Goal: Information Seeking & Learning: Compare options

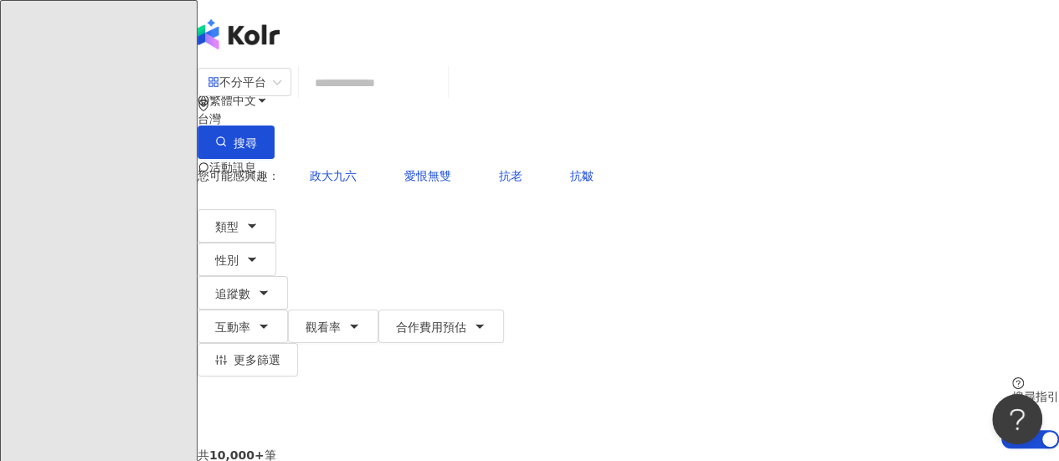
click at [433, 99] on input "search" at bounding box center [373, 83] width 136 height 32
type input "*"
type input "***"
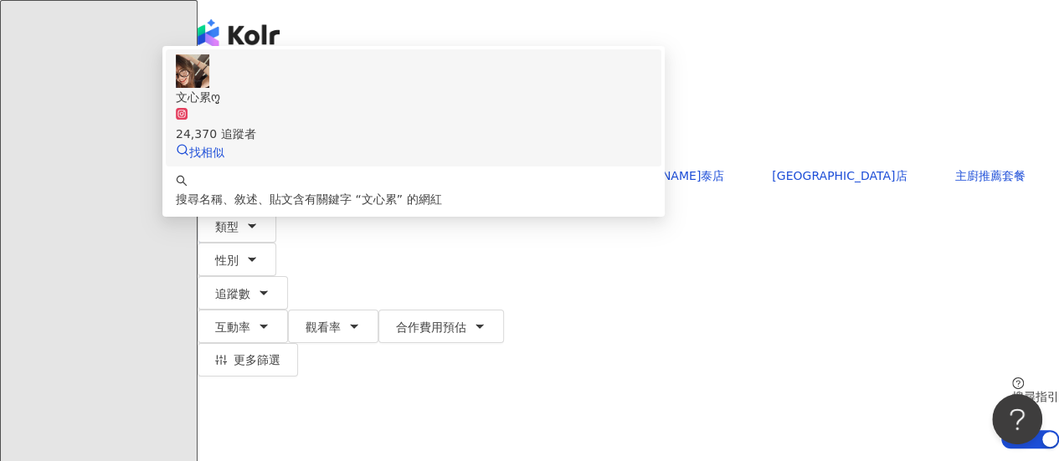
click at [470, 106] on div "文心累ო͈̮" at bounding box center [413, 97] width 475 height 18
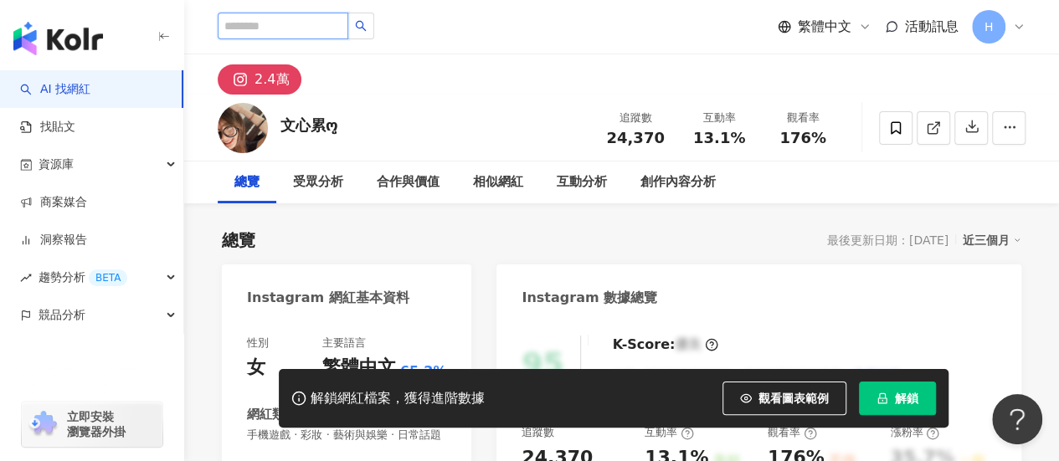
click at [308, 26] on input "search" at bounding box center [283, 26] width 131 height 27
click at [287, 30] on input "search" at bounding box center [283, 26] width 131 height 27
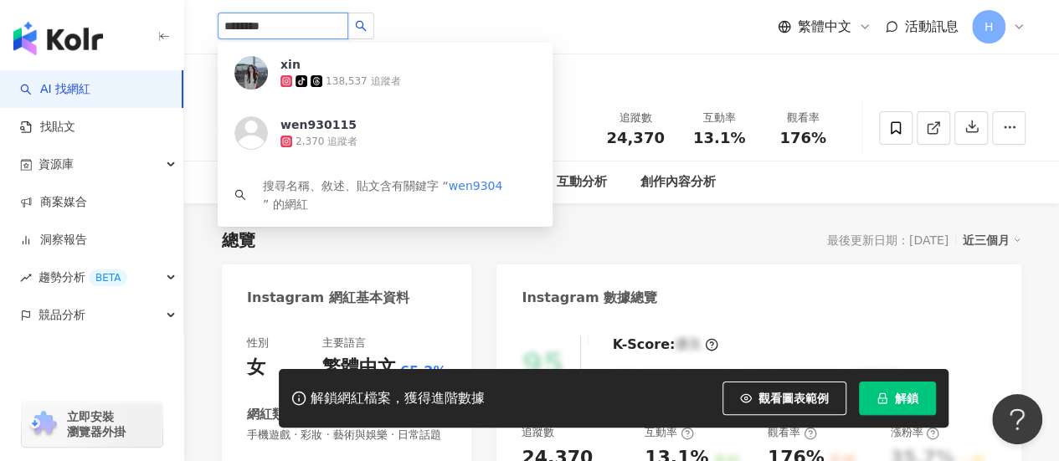
type input "*********"
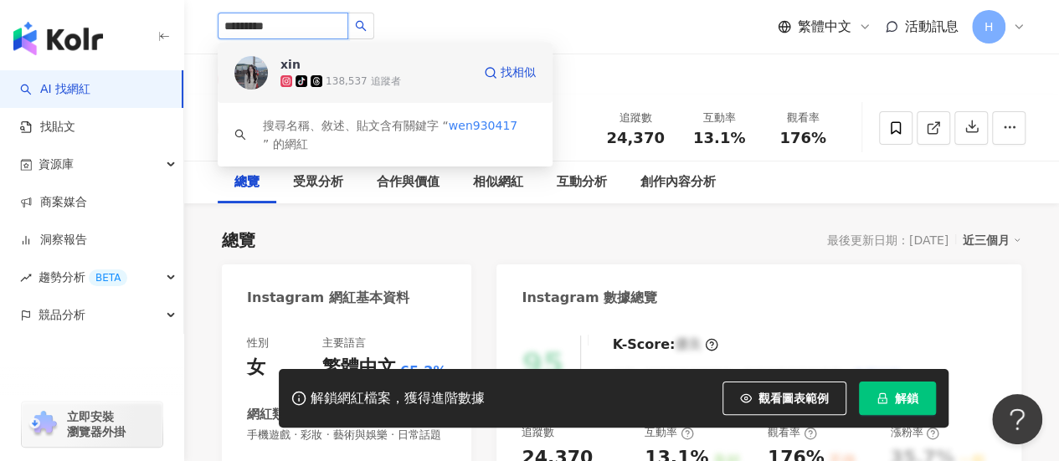
click at [341, 71] on span "xin" at bounding box center [334, 64] width 109 height 17
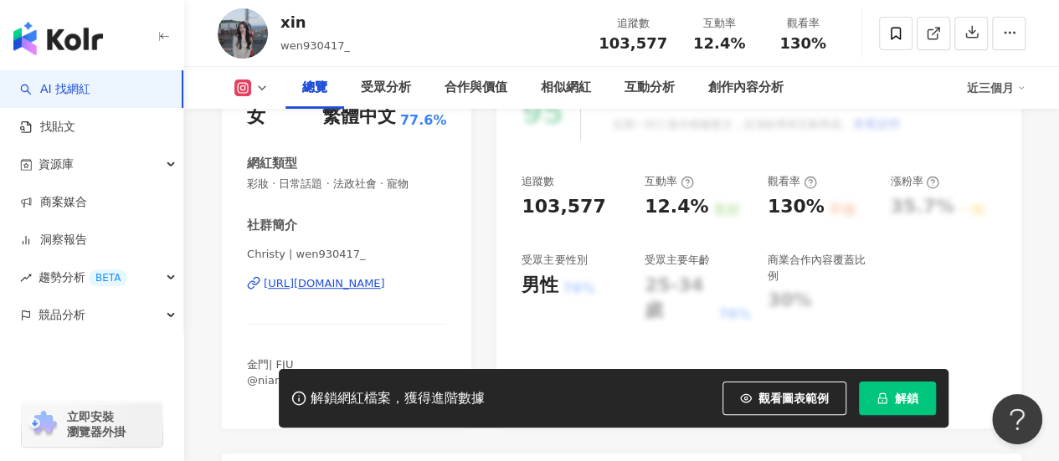
click at [428, 388] on span "看更多" at bounding box center [429, 395] width 33 height 15
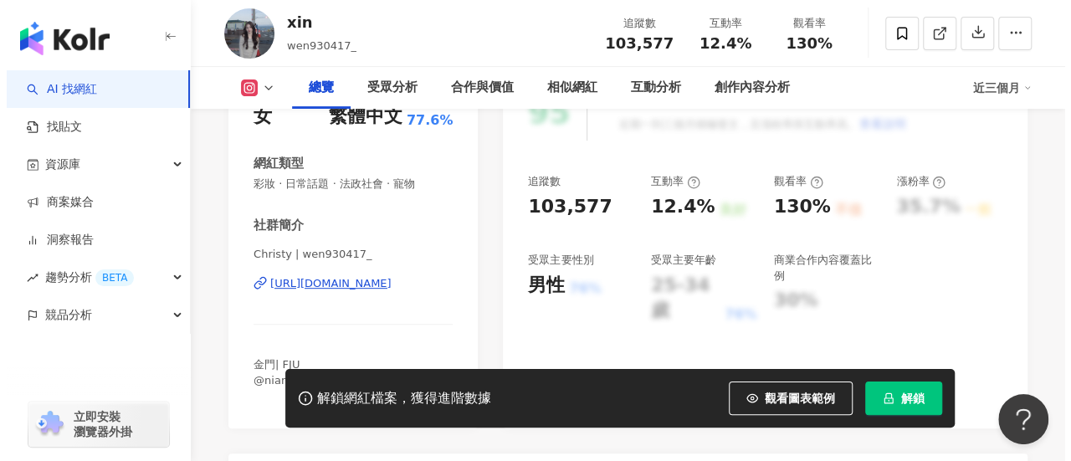
scroll to position [418, 0]
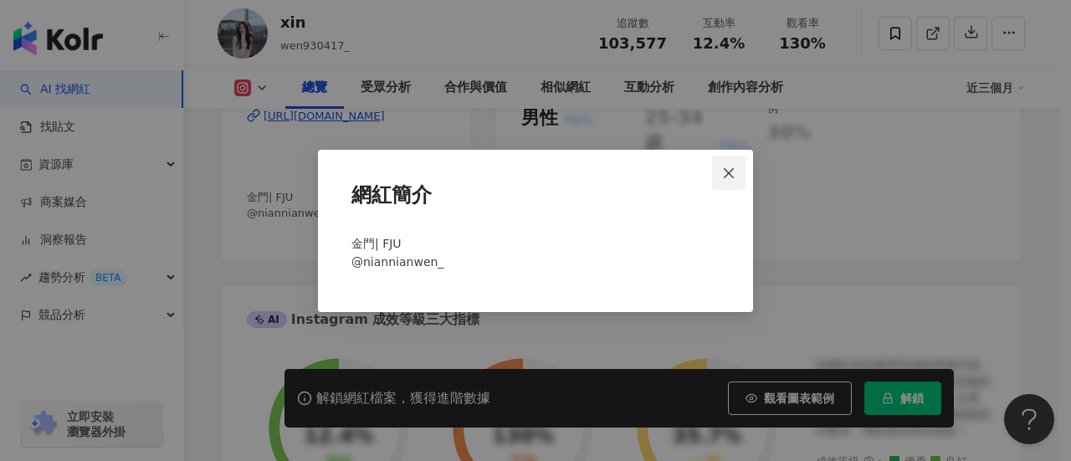
click at [725, 175] on icon "close" at bounding box center [728, 173] width 13 height 13
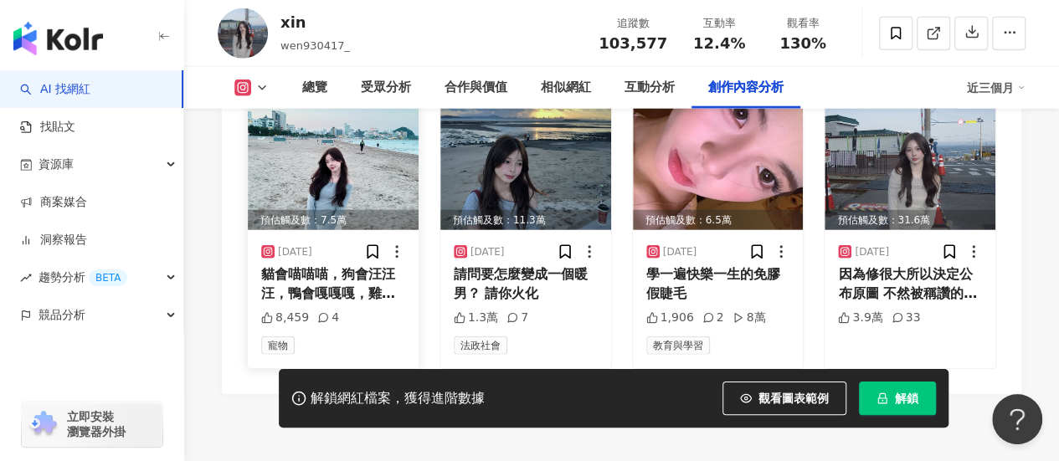
scroll to position [5272, 0]
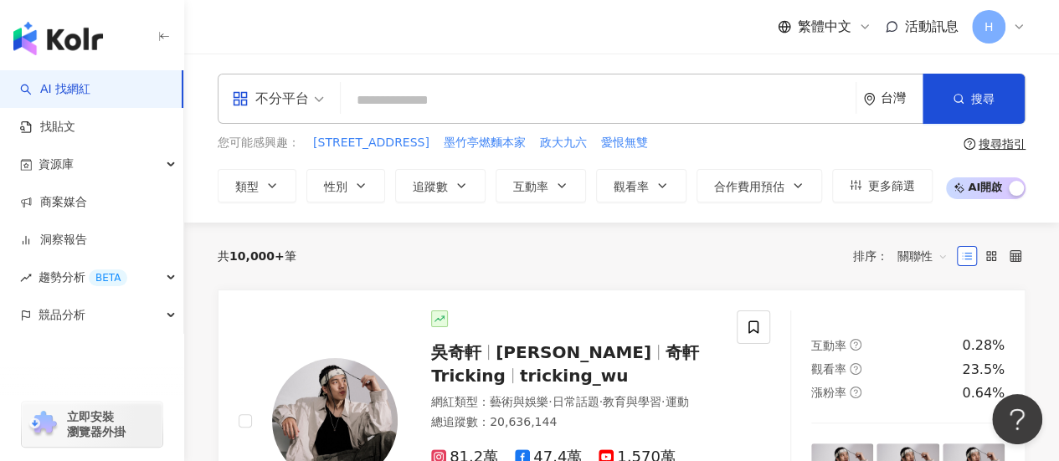
click at [87, 90] on link "AI 找網紅" at bounding box center [55, 89] width 70 height 17
click at [276, 177] on button "類型" at bounding box center [257, 185] width 79 height 33
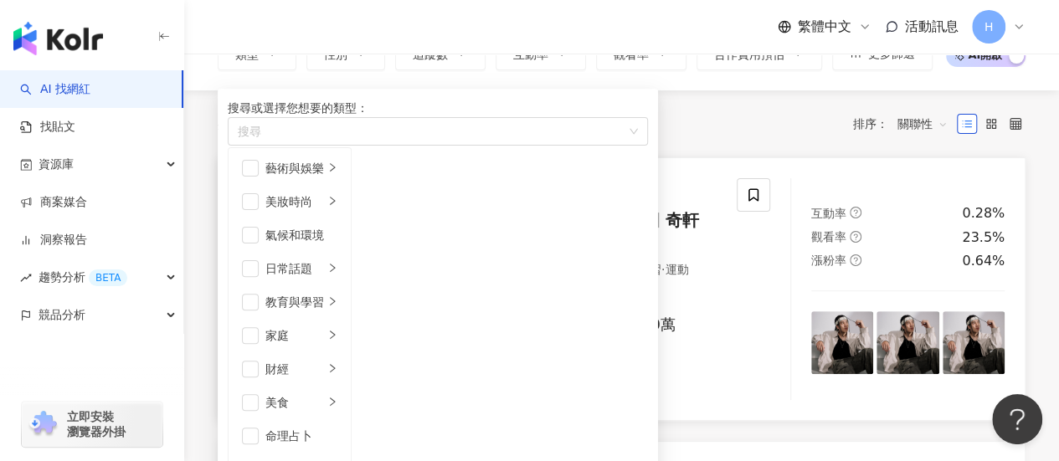
scroll to position [167, 0]
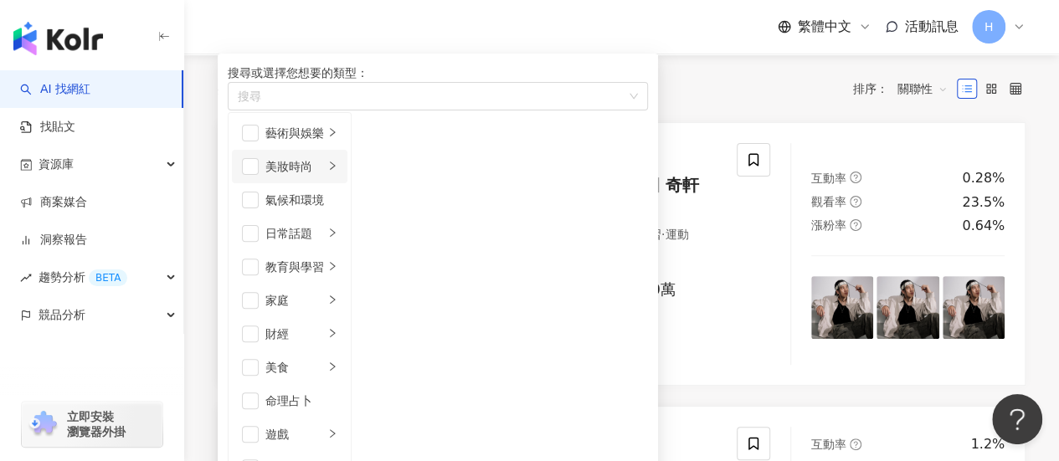
click at [324, 176] on div "美妝時尚" at bounding box center [294, 166] width 59 height 18
drag, startPoint x: 512, startPoint y: 163, endPoint x: 511, endPoint y: 188, distance: 25.1
click at [431, 142] on div "保養" at bounding box center [409, 133] width 43 height 18
click at [685, 86] on div "共 10,000+ 筆 排序： 關聯性" at bounding box center [622, 88] width 808 height 27
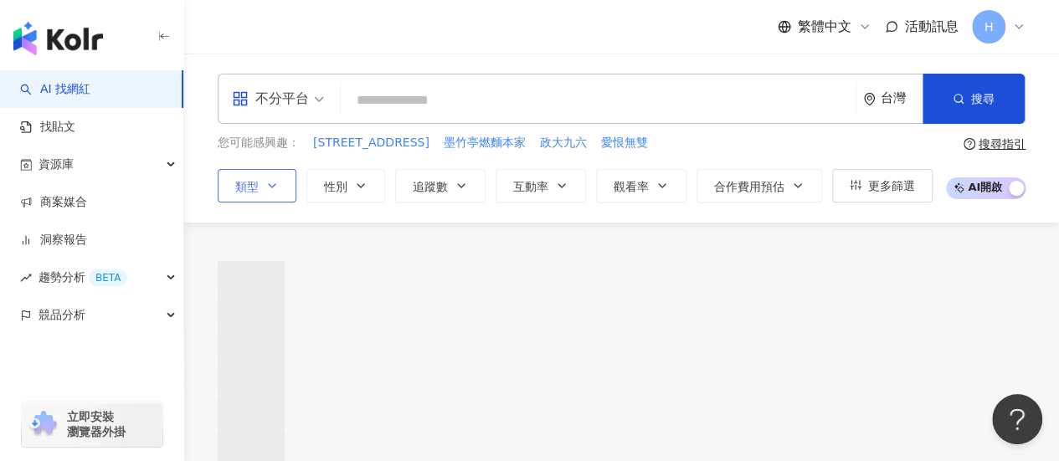
click at [264, 186] on button "類型" at bounding box center [257, 185] width 79 height 33
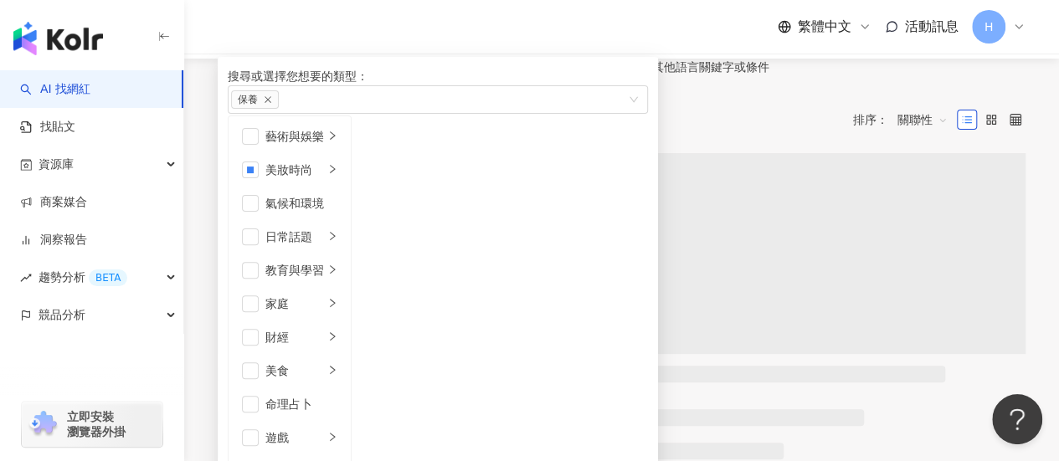
scroll to position [251, 0]
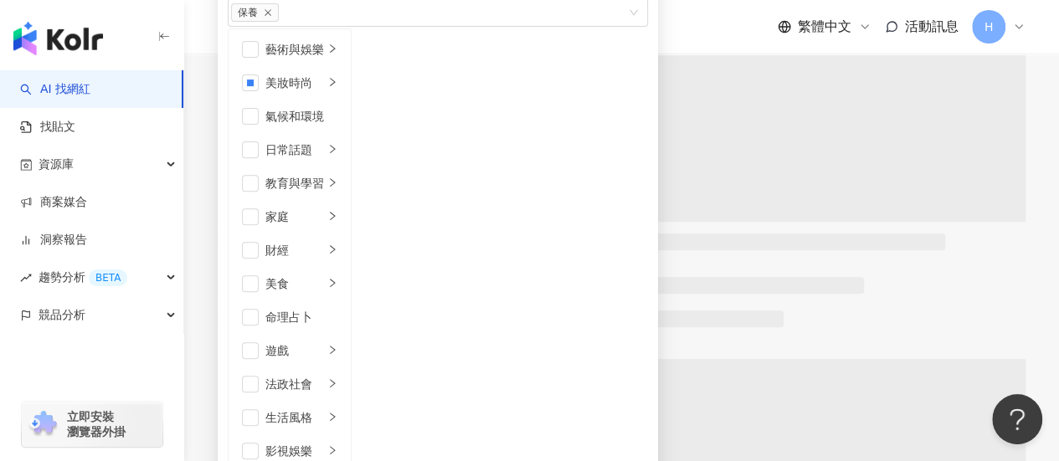
click at [743, 21] on div "正在搜尋 ： 保養 重置 AI 開啟 AI 關閉" at bounding box center [621, 10] width 243 height 22
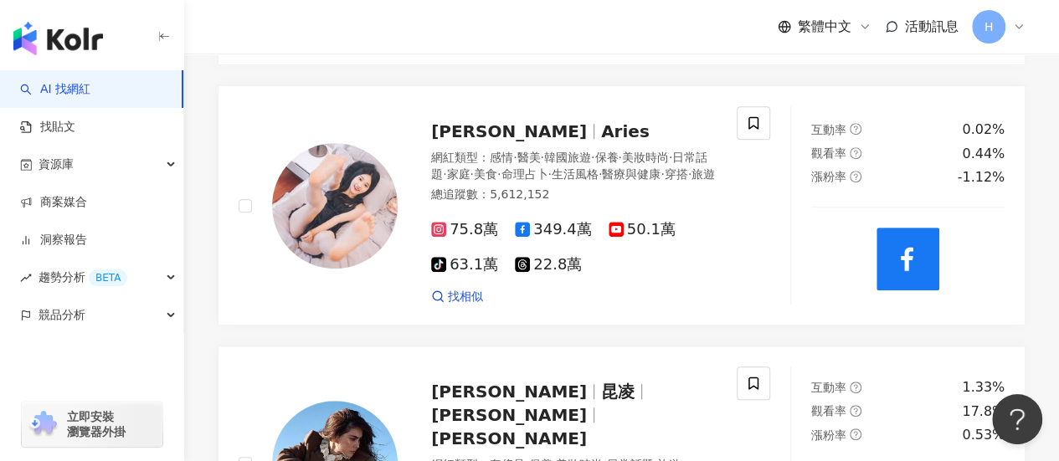
scroll to position [0, 0]
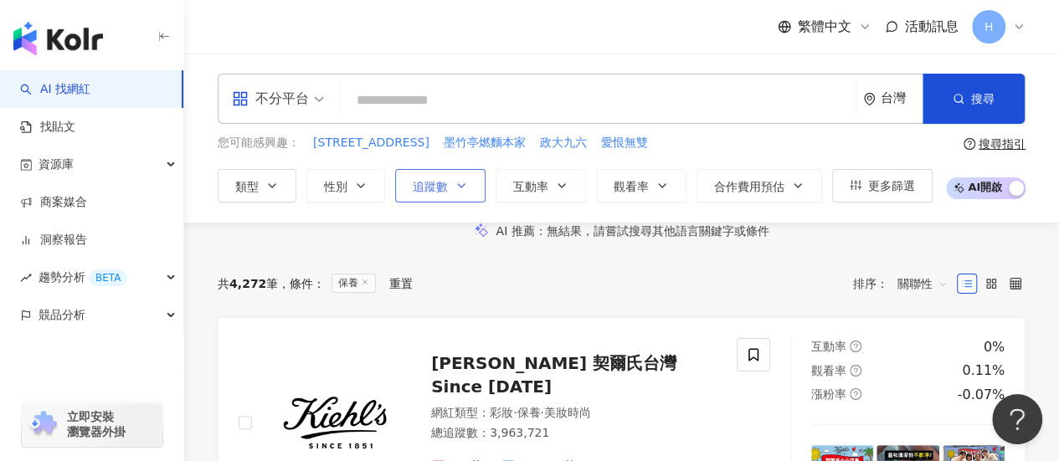
click at [441, 180] on span "追蹤數" at bounding box center [430, 186] width 35 height 13
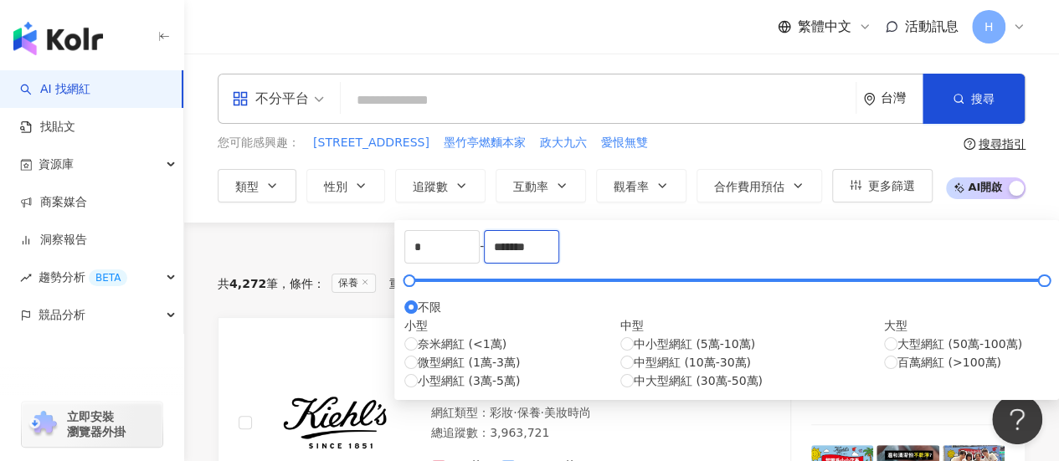
drag, startPoint x: 730, startPoint y: 264, endPoint x: 534, endPoint y: 274, distance: 196.1
click at [534, 274] on div "* - ******* 不限 小型 奈米網紅 (<1萬) 微型網紅 (1萬-3萬) 小型網紅 (3萬-5萬) 中型 中小型網紅 (5萬-10萬) 中型網紅 (…" at bounding box center [726, 310] width 644 height 160
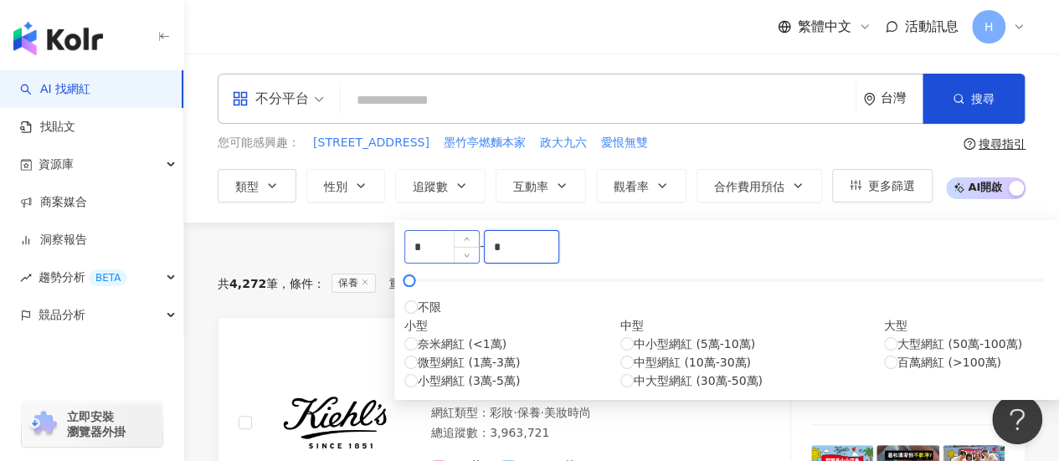
type input "*"
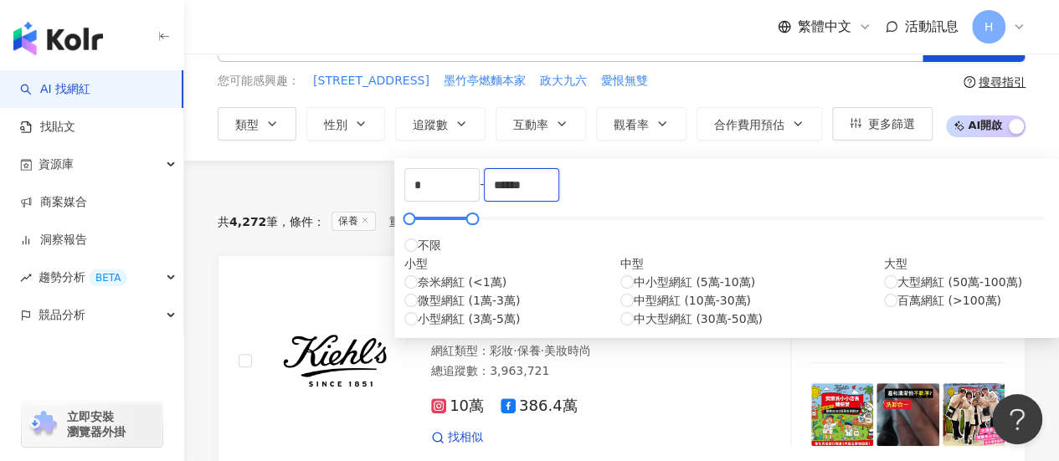
scroll to position [84, 0]
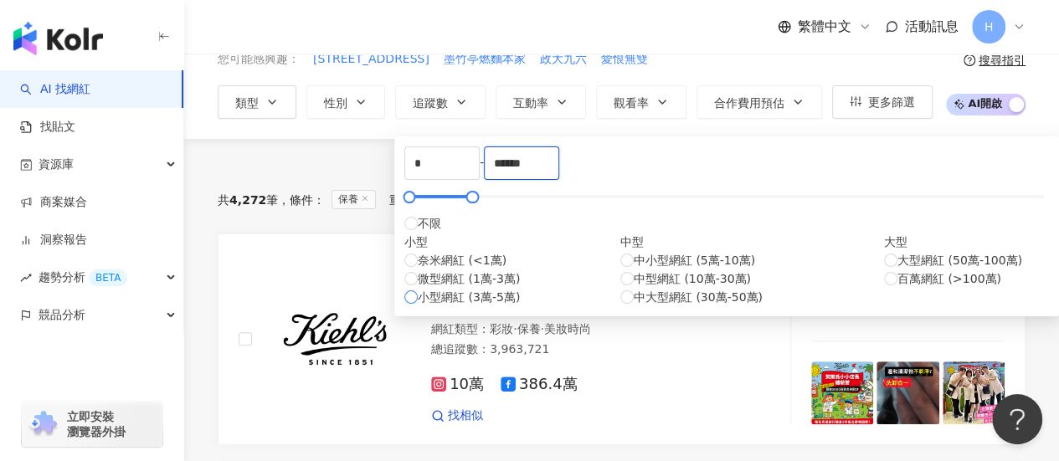
type input "******"
type input "*****"
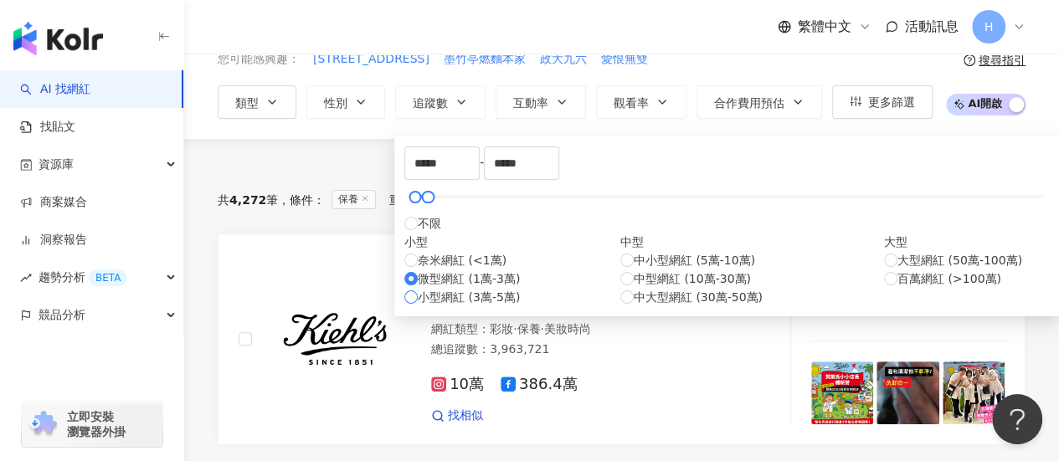
type input "*****"
drag, startPoint x: 714, startPoint y: 161, endPoint x: 528, endPoint y: 180, distance: 186.8
click at [528, 180] on div "***** - ***** 不限 小型 奈米網紅 (<1萬) 微型網紅 (1萬-3萬) 小型網紅 (3萬-5萬) 中型 中小型網紅 (5萬-10萬) 中型網紅…" at bounding box center [726, 226] width 644 height 160
drag, startPoint x: 490, startPoint y: 174, endPoint x: 374, endPoint y: 174, distance: 116.3
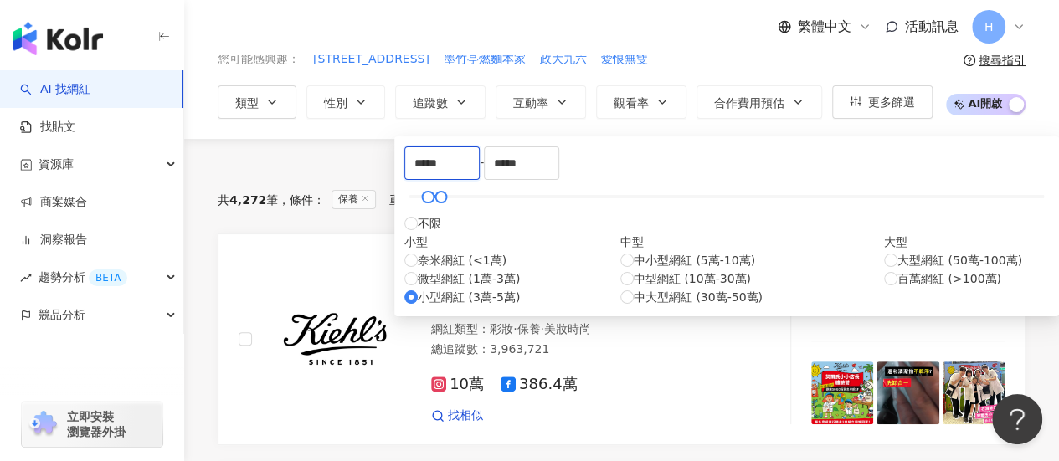
type input "*****"
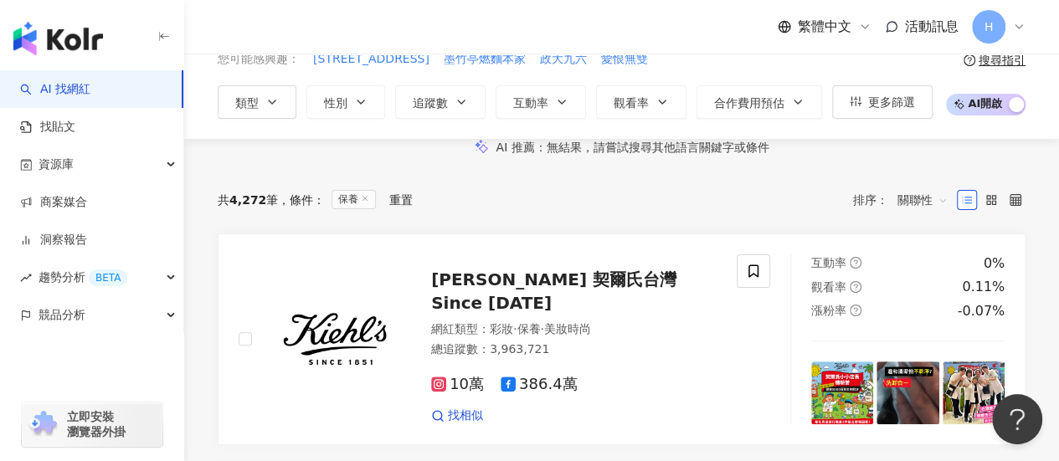
click at [325, 156] on div "AI 推薦 ： 無結果，請嘗試搜尋其他語言關鍵字或條件" at bounding box center [622, 148] width 808 height 18
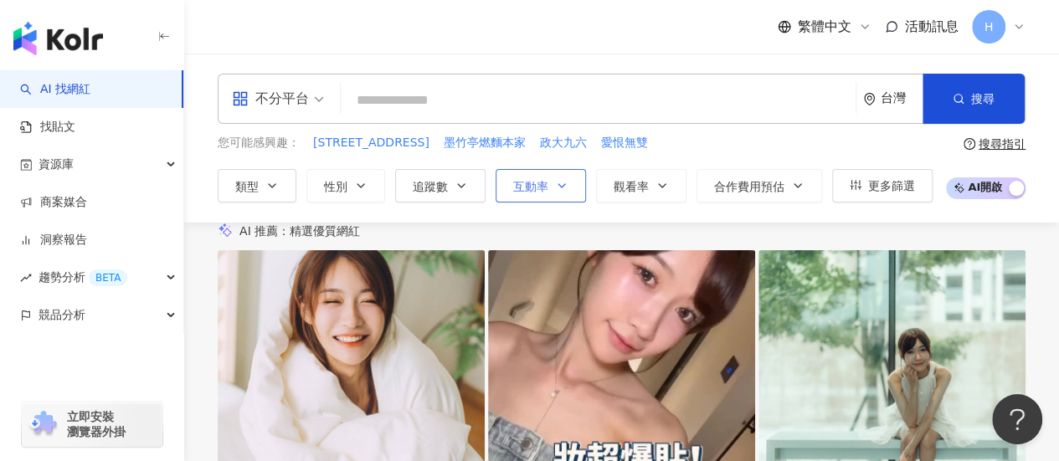
click at [567, 187] on button "互動率" at bounding box center [540, 185] width 90 height 33
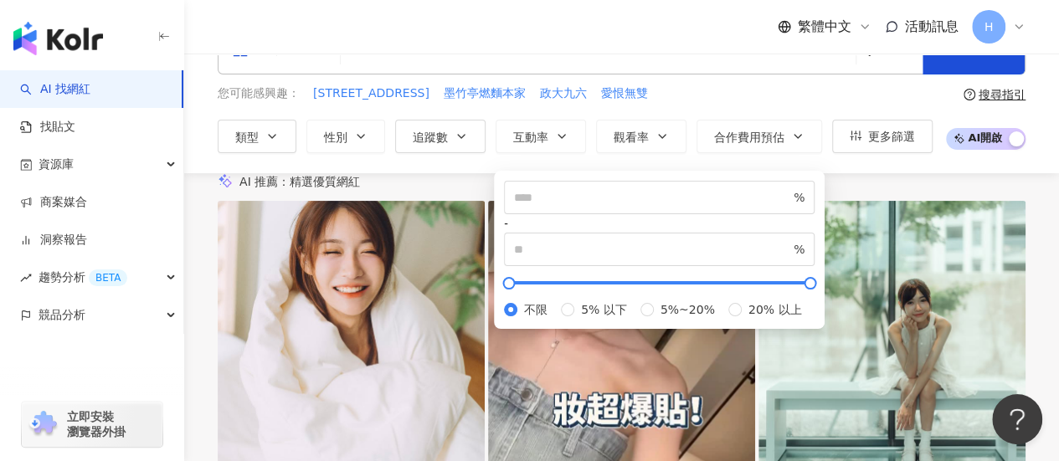
scroll to position [84, 0]
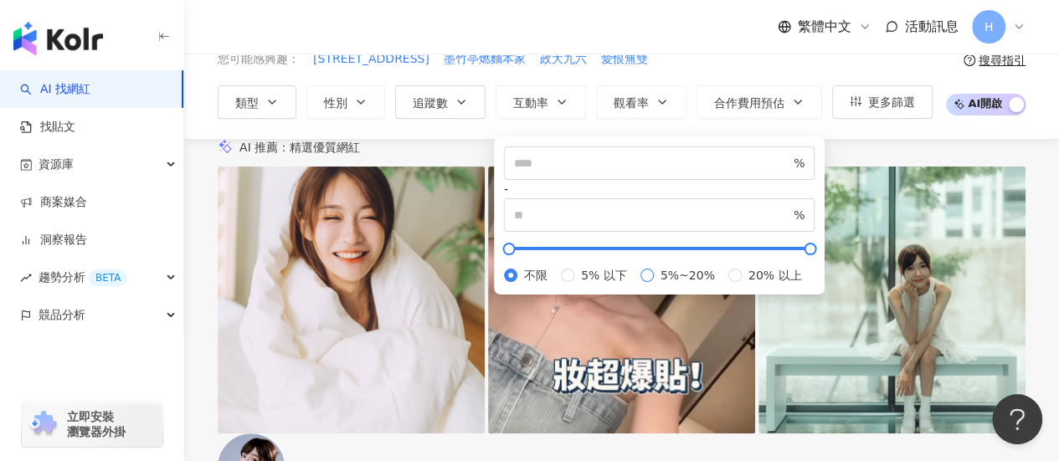
click at [654, 285] on span "5%~20%" at bounding box center [688, 275] width 68 height 18
type input "*"
type input "**"
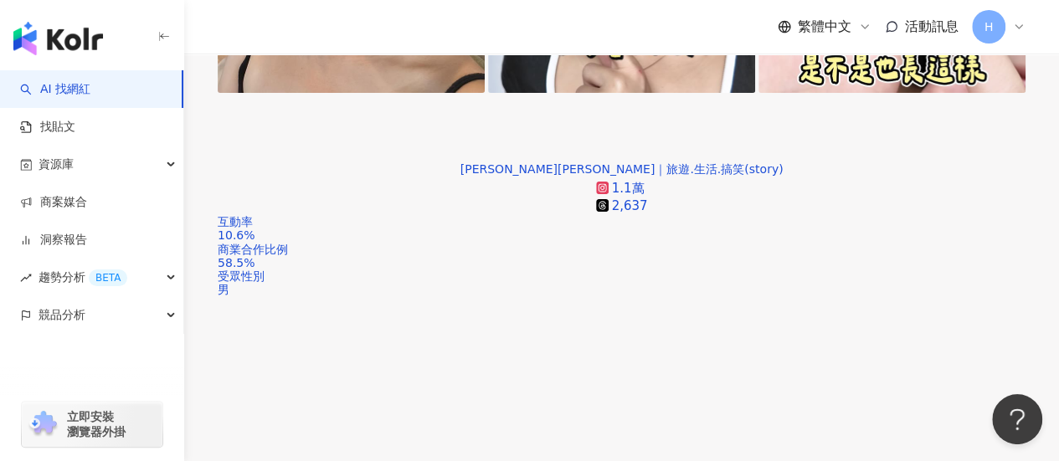
scroll to position [3264, 0]
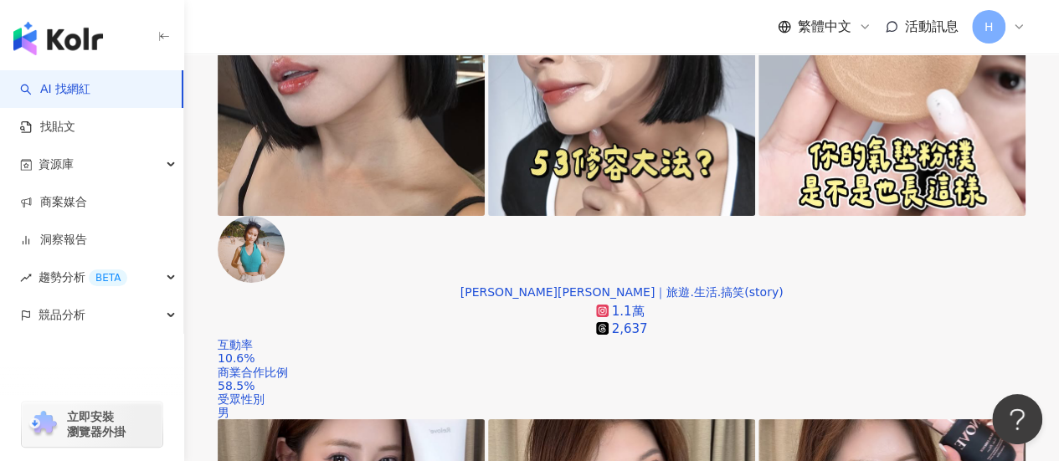
scroll to position [3100, 0]
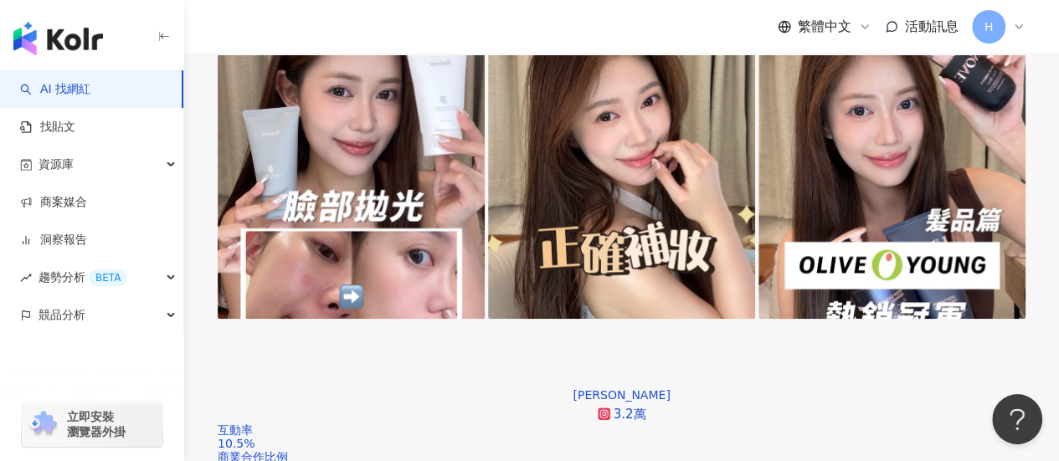
scroll to position [3349, 0]
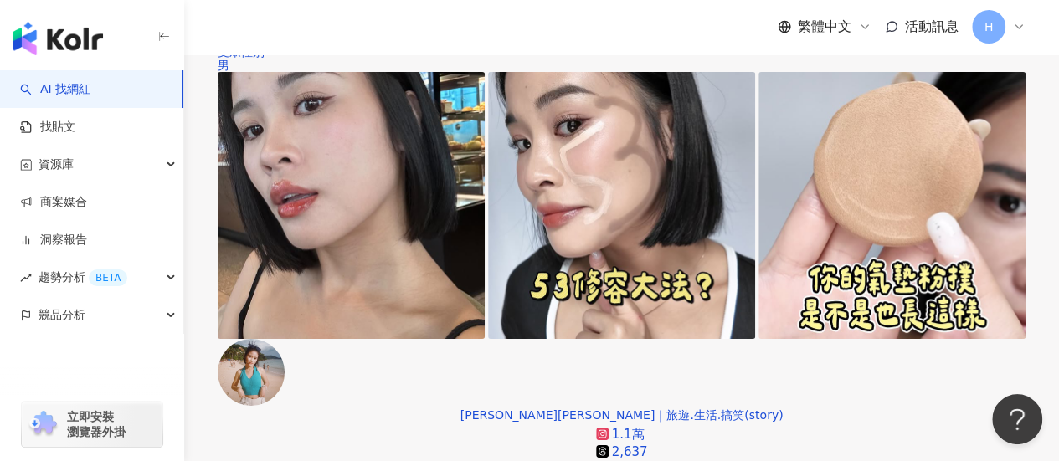
scroll to position [3256, 0]
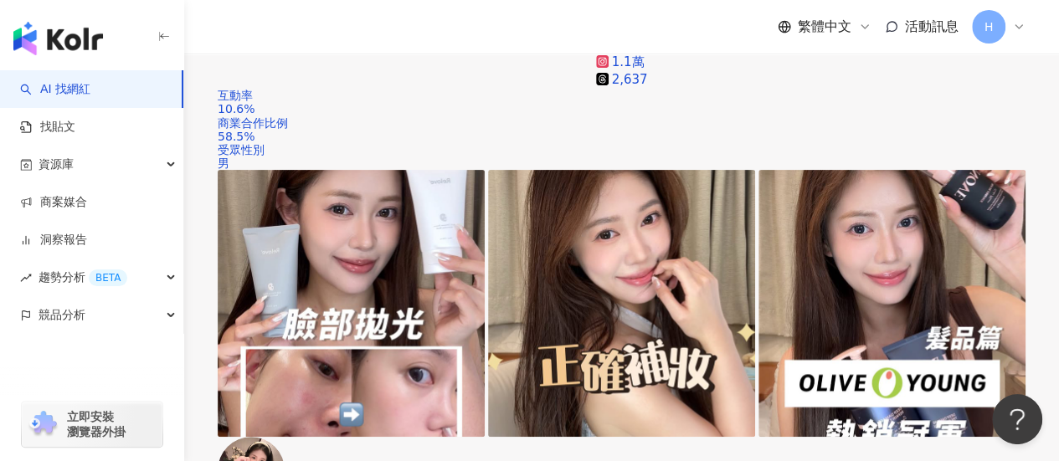
scroll to position [3311, 0]
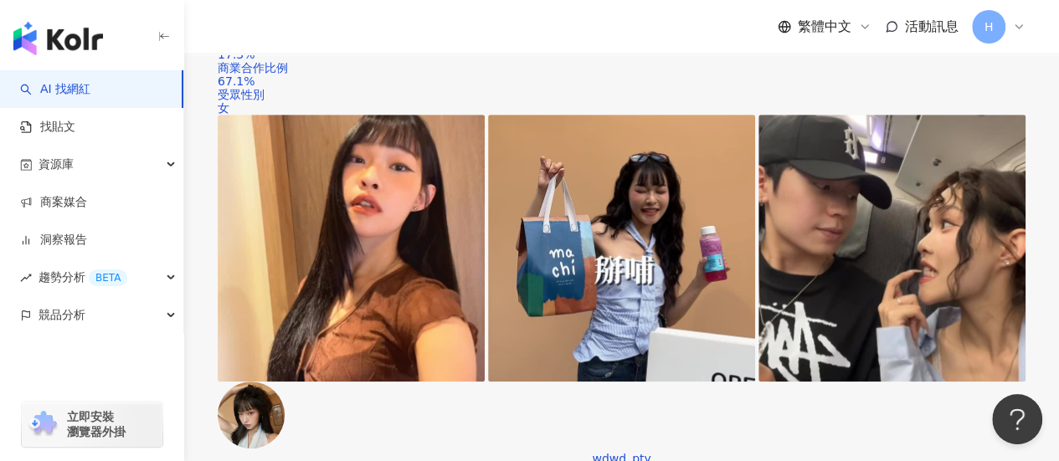
scroll to position [504, 0]
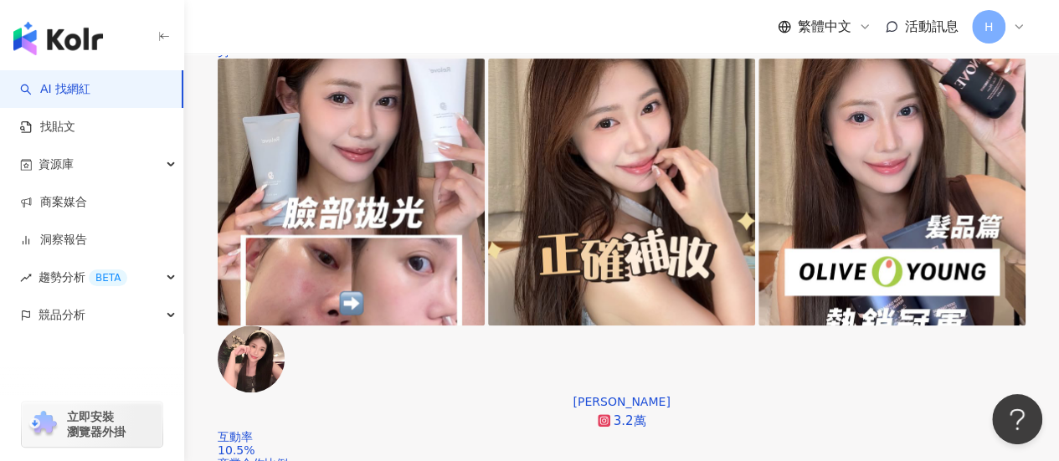
scroll to position [3349, 0]
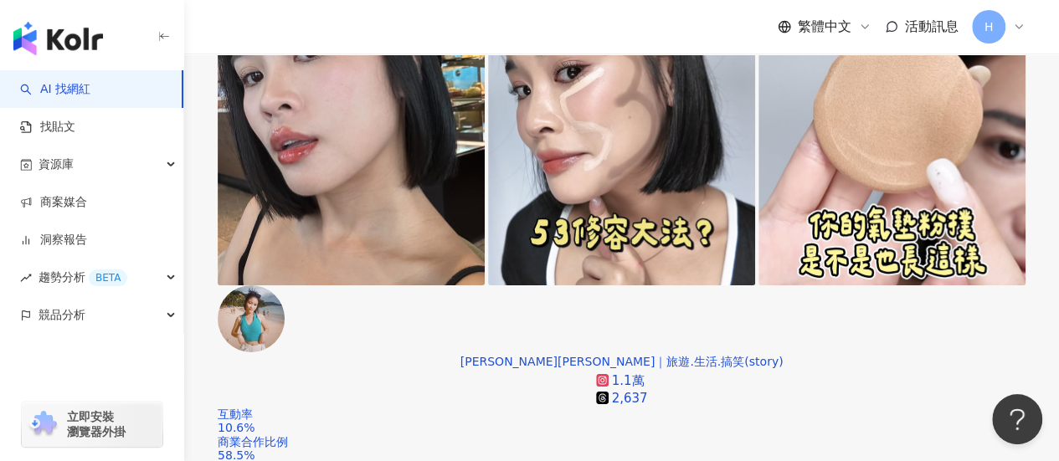
scroll to position [3254, 0]
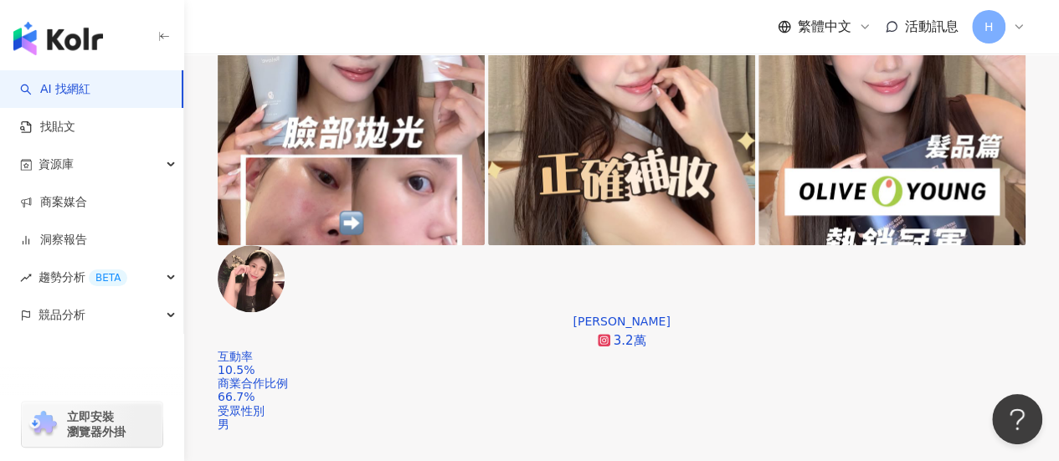
scroll to position [3308, 0]
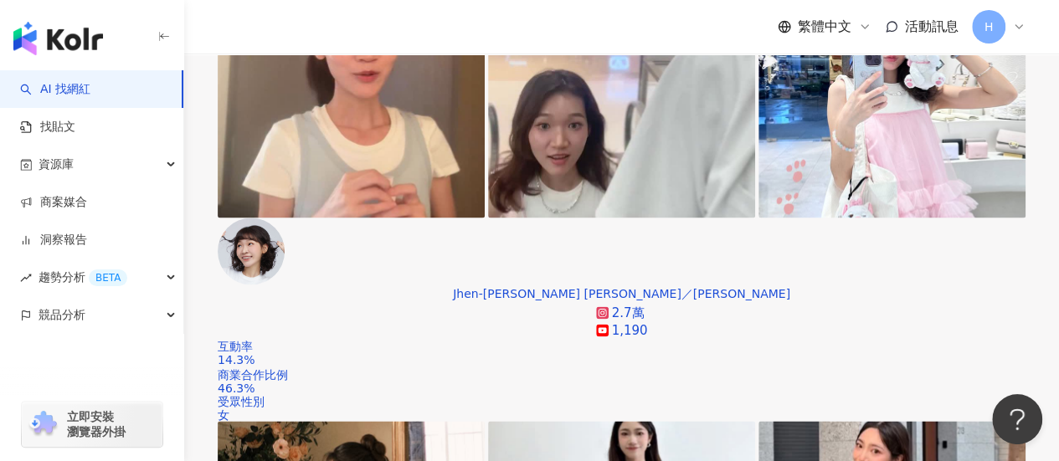
scroll to position [1249, 0]
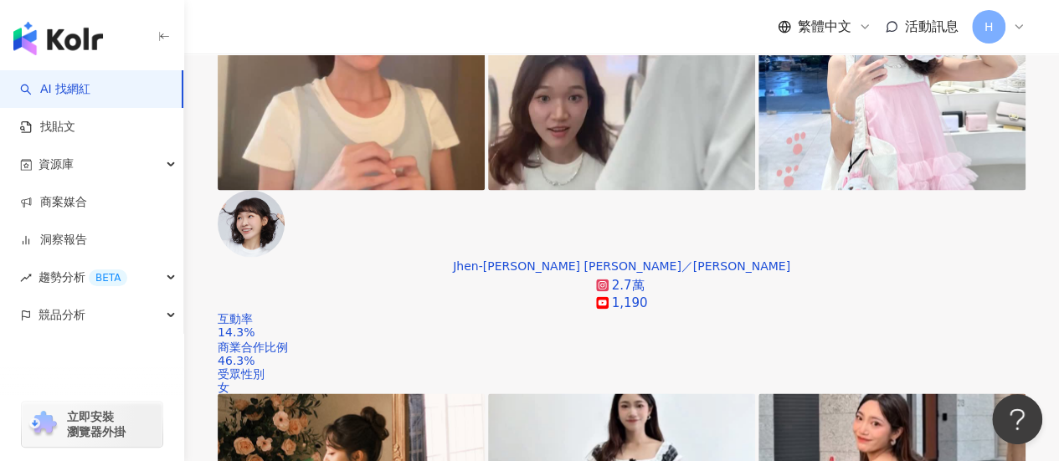
drag, startPoint x: 433, startPoint y: 201, endPoint x: 804, endPoint y: 351, distance: 399.8
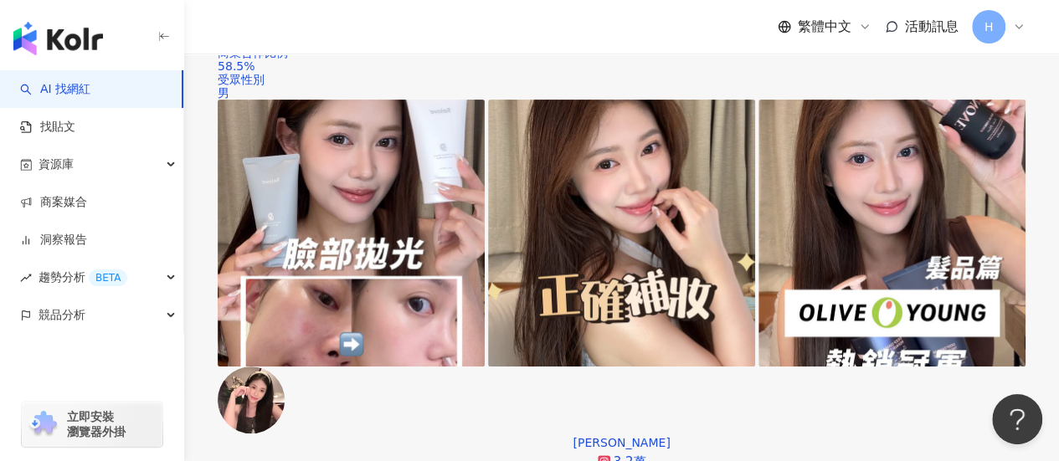
scroll to position [3340, 0]
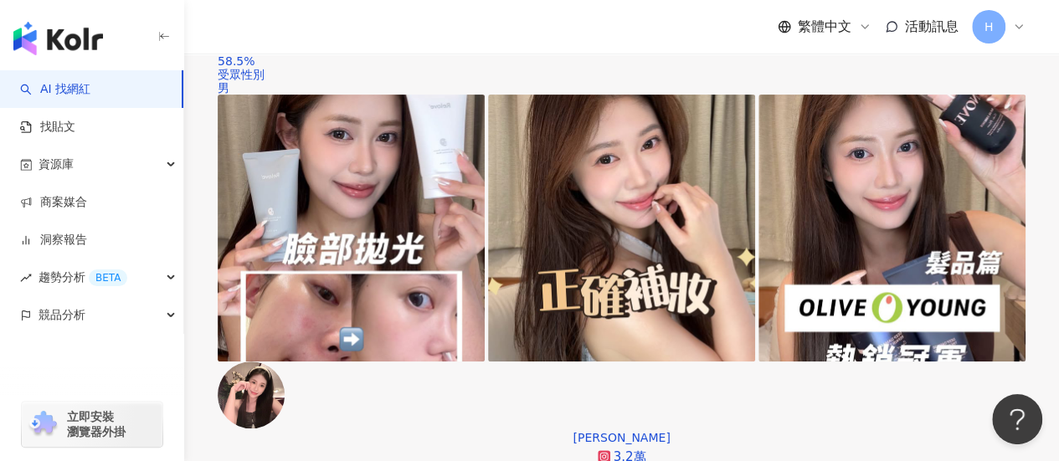
scroll to position [3377, 0]
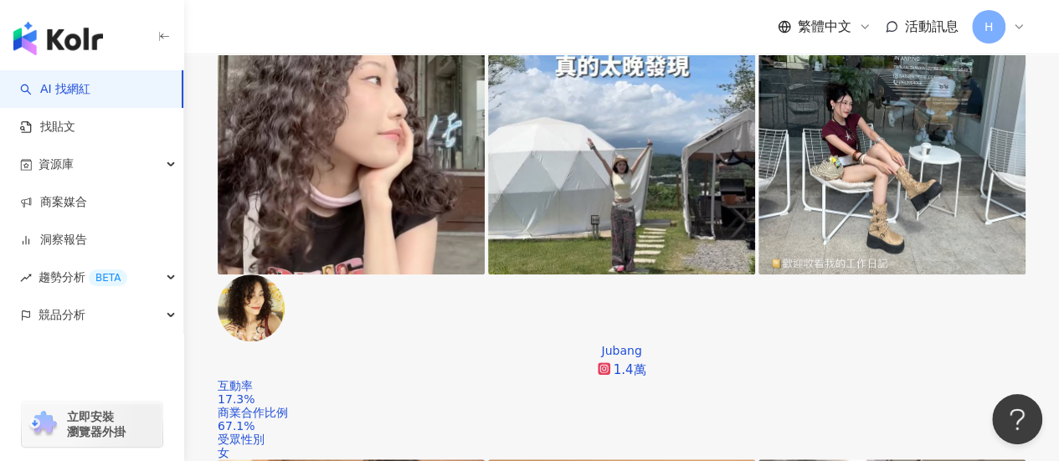
scroll to position [79, 0]
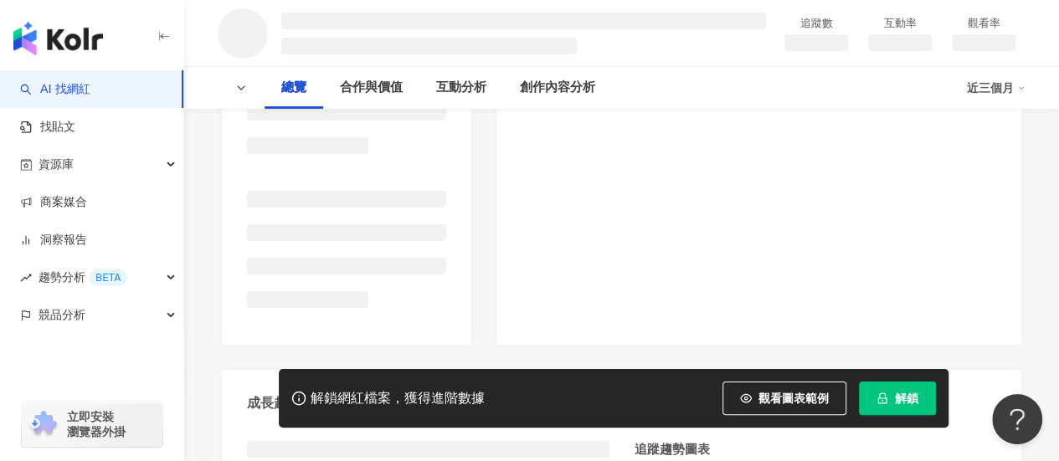
scroll to position [338, 0]
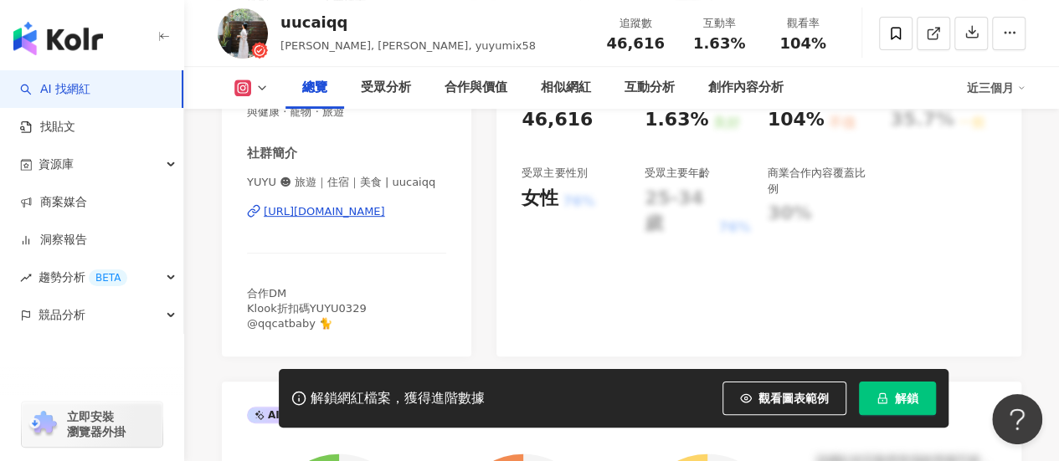
click at [384, 217] on div "[URL][DOMAIN_NAME]" at bounding box center [324, 211] width 121 height 15
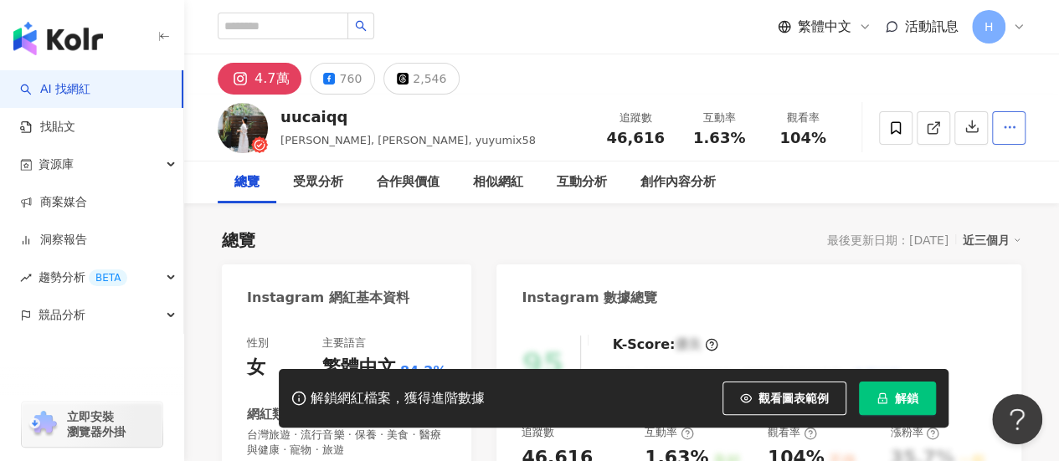
click at [1012, 128] on icon "button" at bounding box center [1009, 127] width 15 height 15
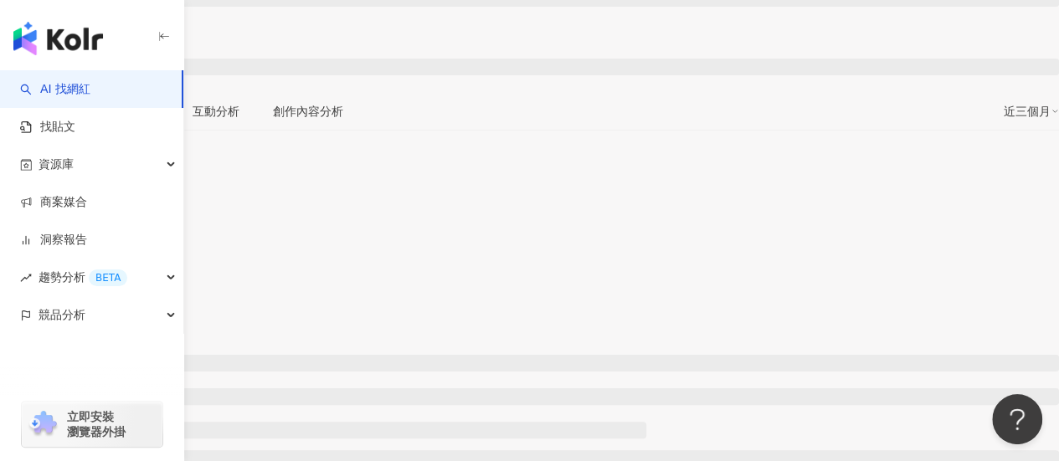
scroll to position [335, 0]
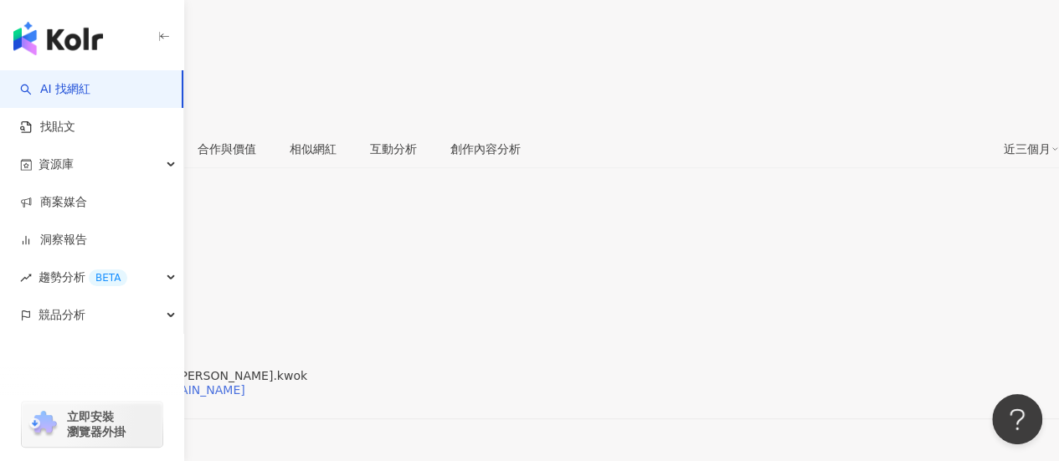
click at [245, 383] on div "[URL][DOMAIN_NAME][DOMAIN_NAME]" at bounding box center [131, 389] width 228 height 13
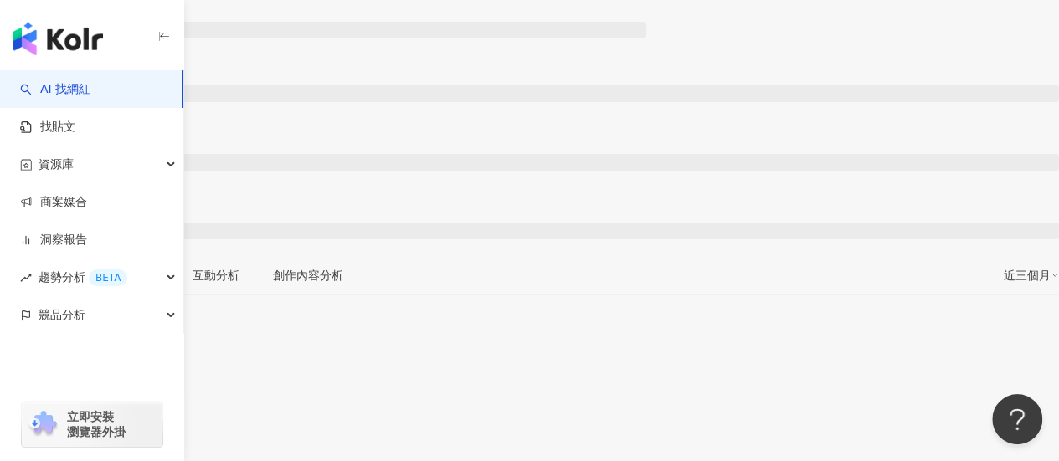
scroll to position [251, 0]
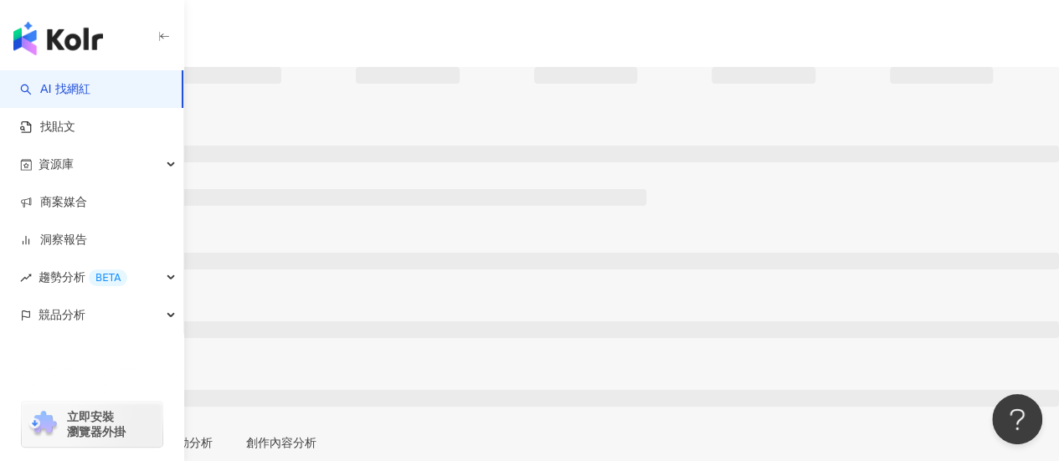
scroll to position [161, 0]
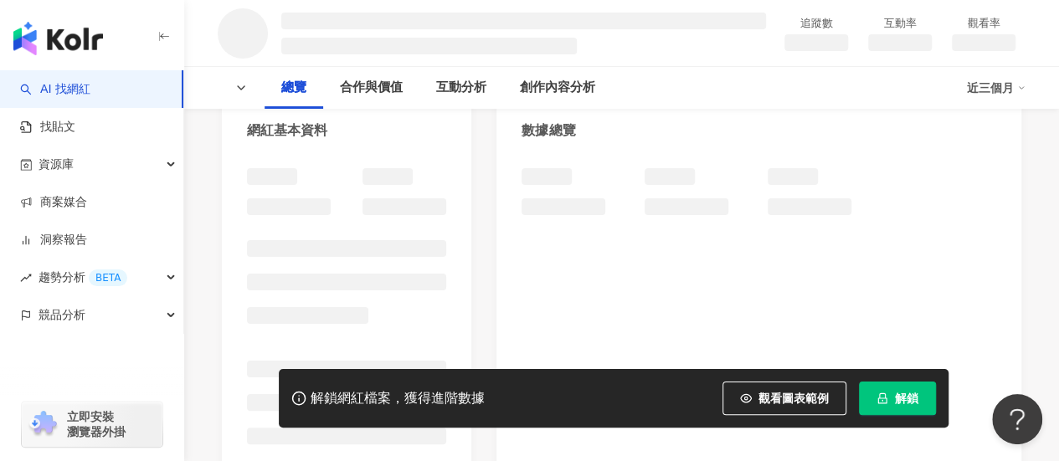
scroll to position [235, 0]
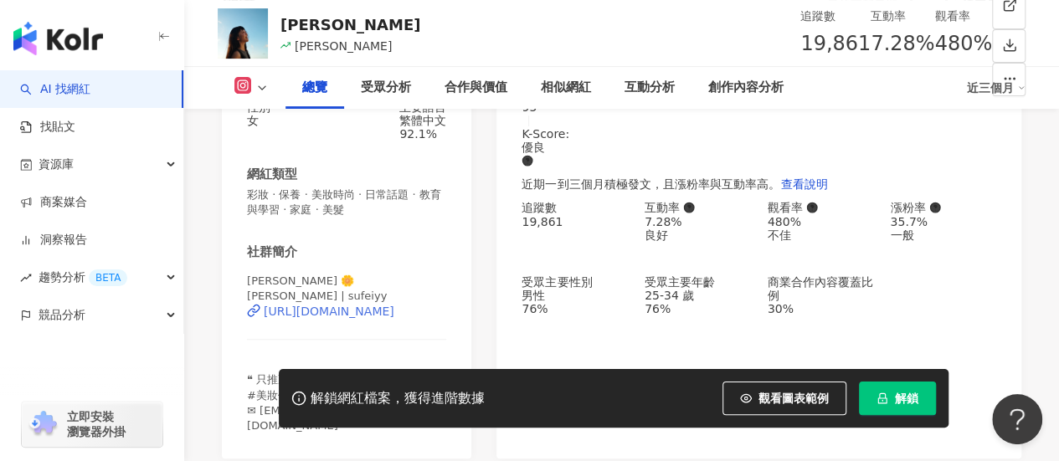
click at [350, 305] on div "https://www.instagram.com/sufeiyy/" at bounding box center [329, 311] width 131 height 13
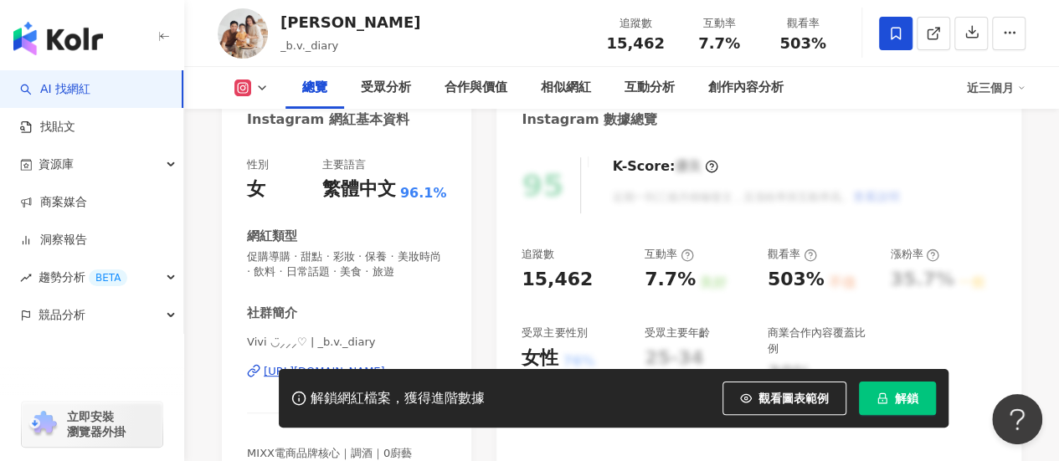
scroll to position [251, 0]
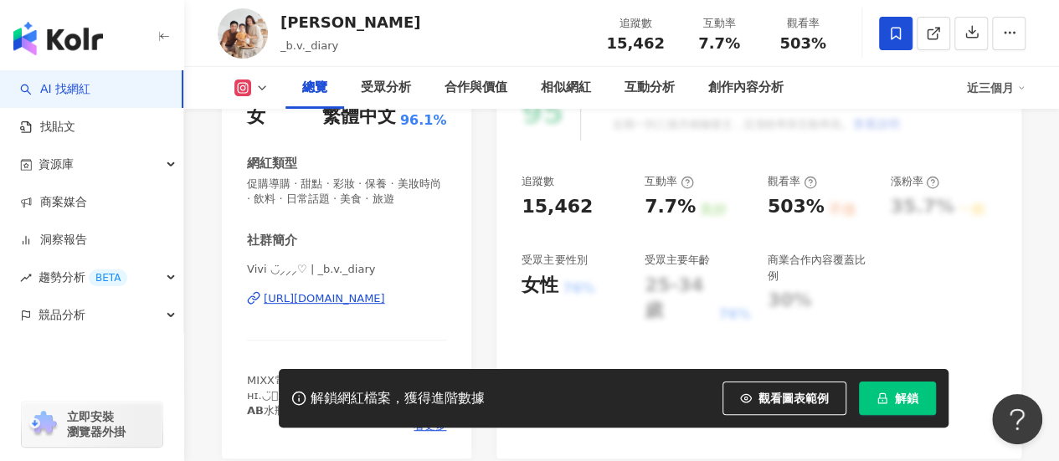
click at [330, 300] on div "https://www.instagram.com/_b.v._diary/" at bounding box center [324, 298] width 121 height 15
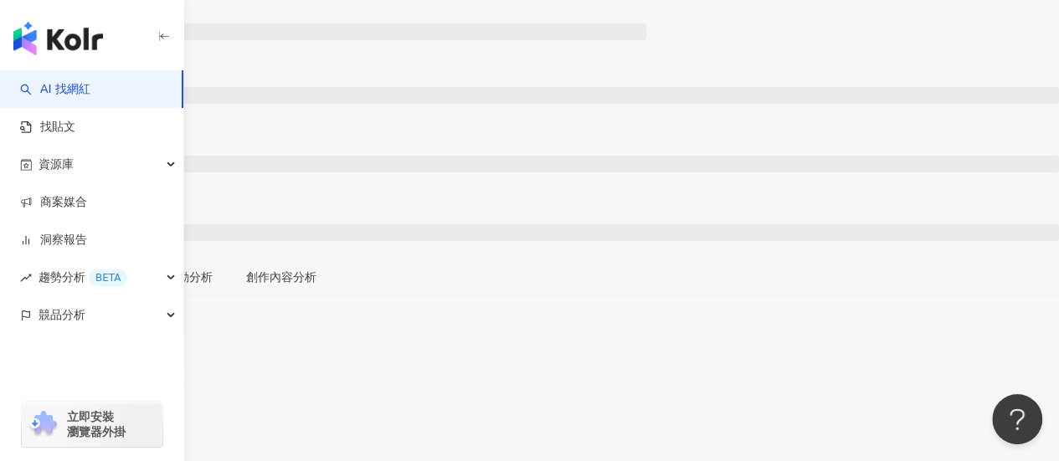
scroll to position [167, 0]
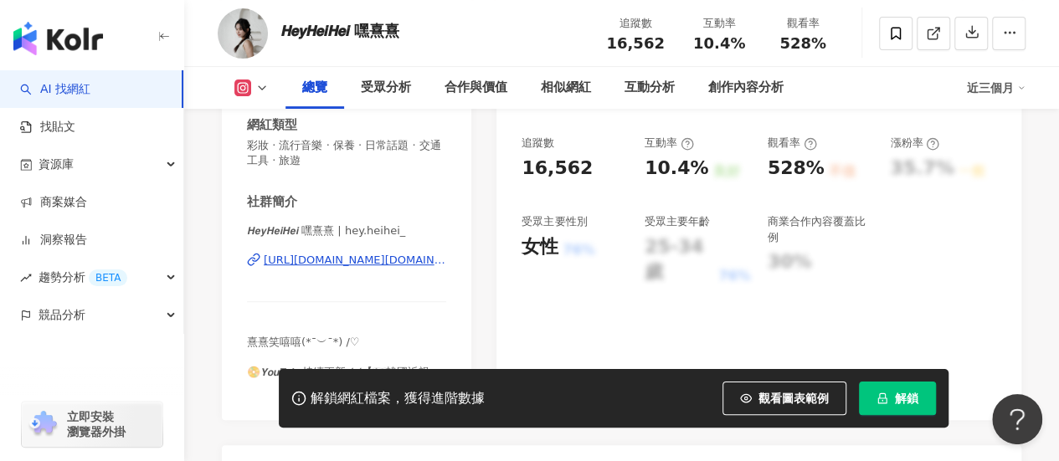
scroll to position [335, 0]
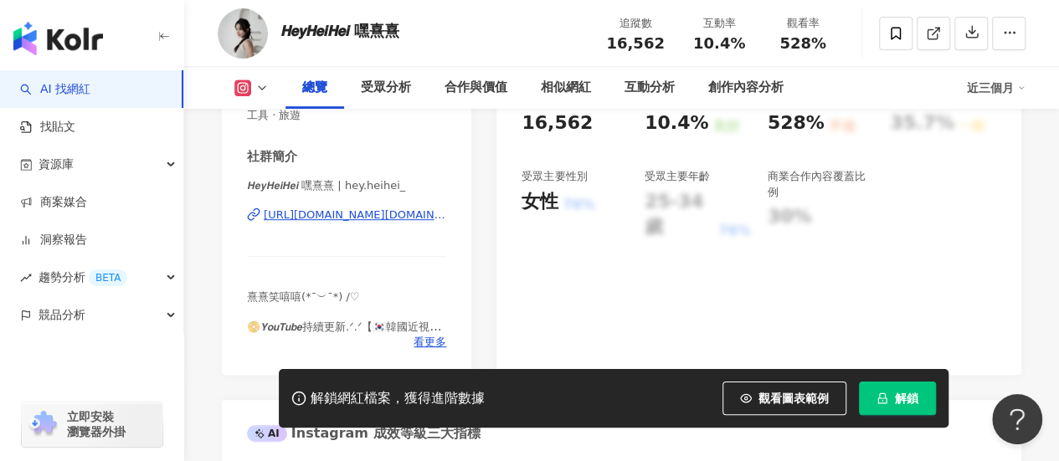
click at [305, 217] on div "https://www.instagram.com/hey.heihei_/" at bounding box center [355, 215] width 182 height 15
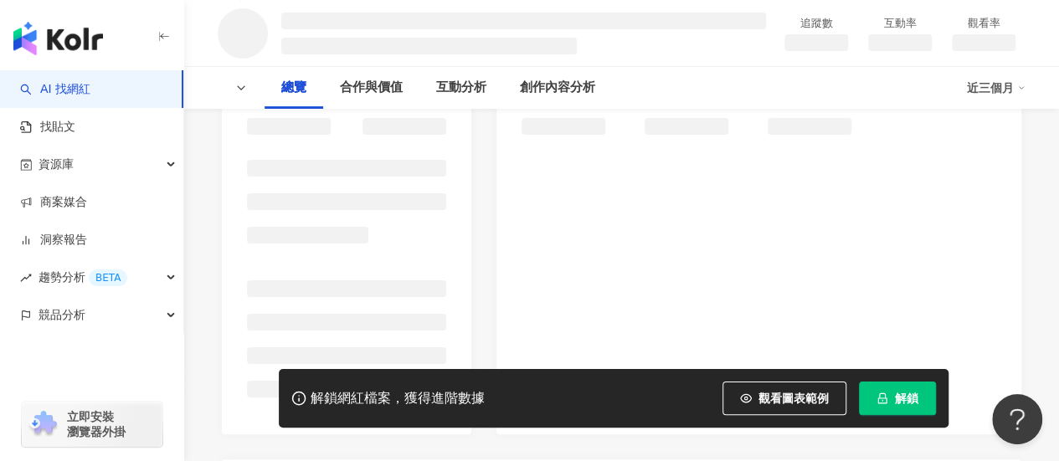
scroll to position [251, 0]
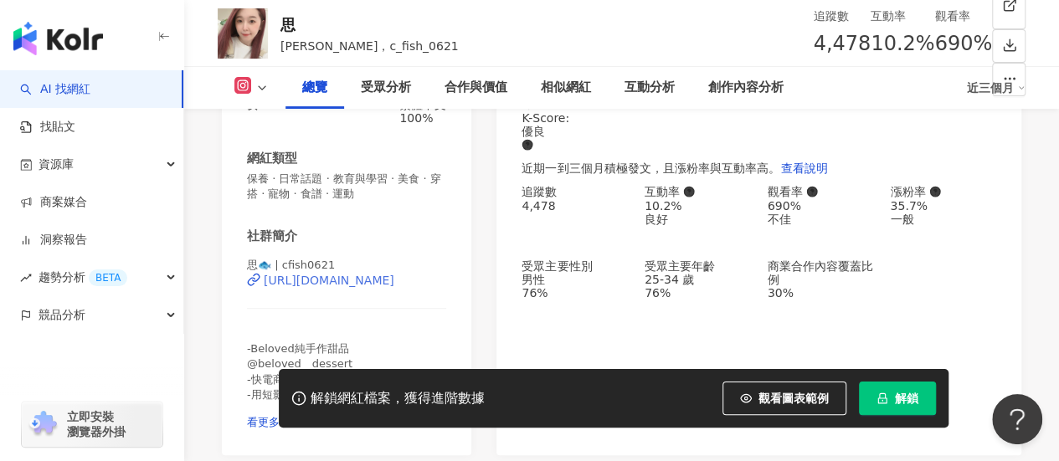
click at [366, 274] on div "https://www.instagram.com/cfish0621/" at bounding box center [329, 280] width 131 height 13
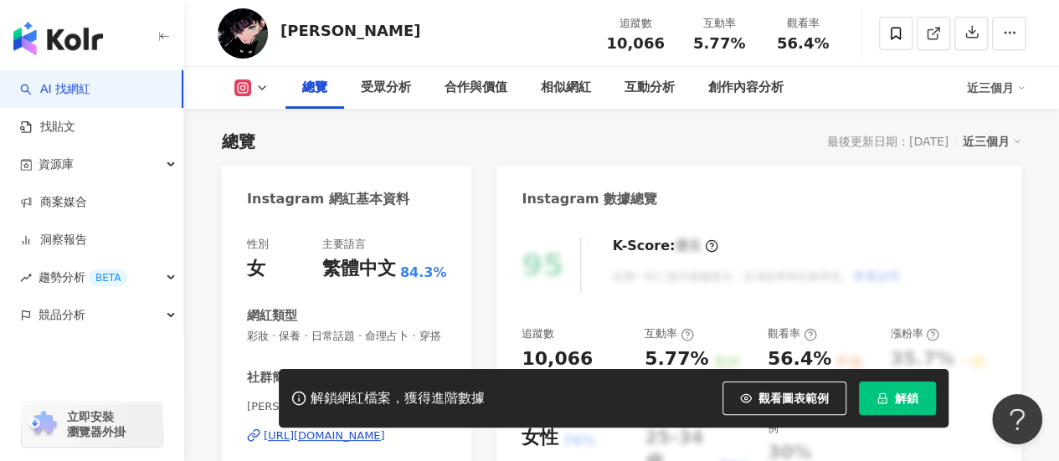
scroll to position [251, 0]
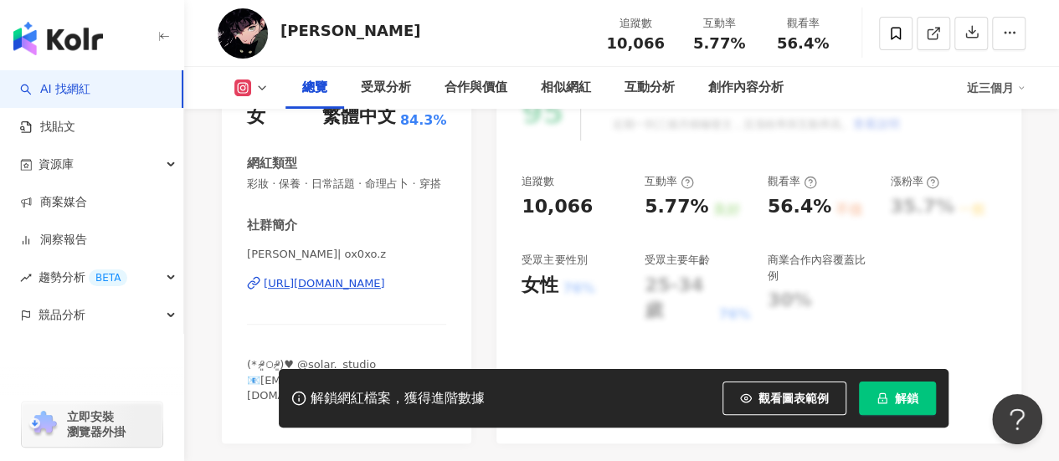
click at [385, 291] on div "https://www.instagram.com/ox0xo.z/" at bounding box center [324, 283] width 121 height 15
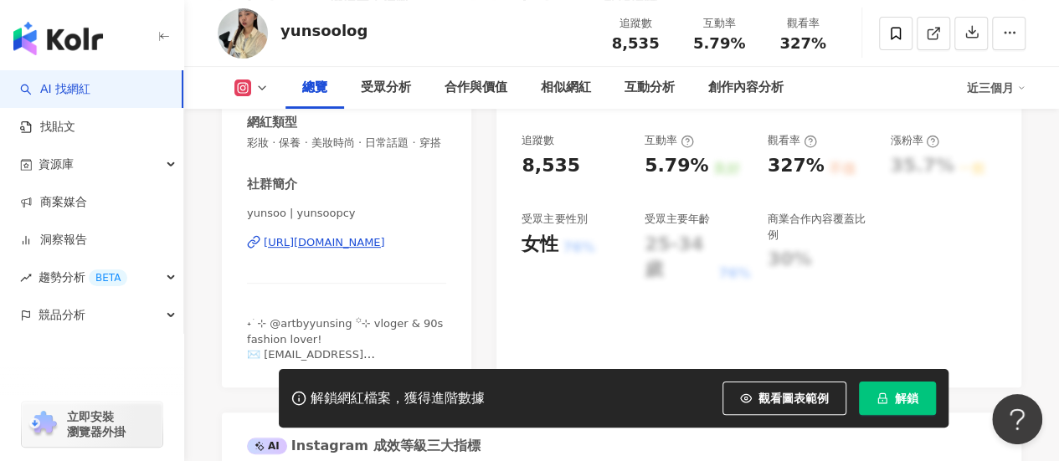
scroll to position [335, 0]
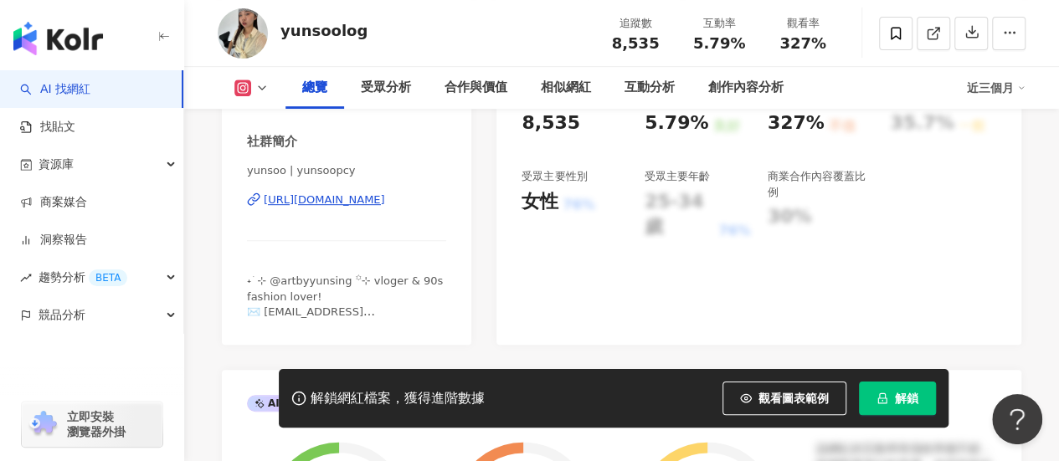
drag, startPoint x: 305, startPoint y: 216, endPoint x: 330, endPoint y: 193, distance: 33.8
click at [305, 208] on div "https://www.instagram.com/yunsoopcy/" at bounding box center [324, 199] width 121 height 15
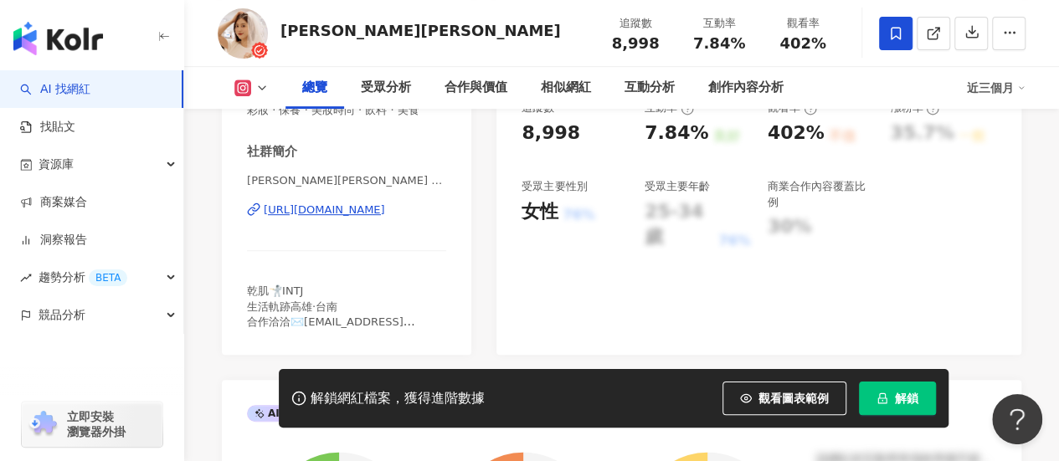
scroll to position [335, 0]
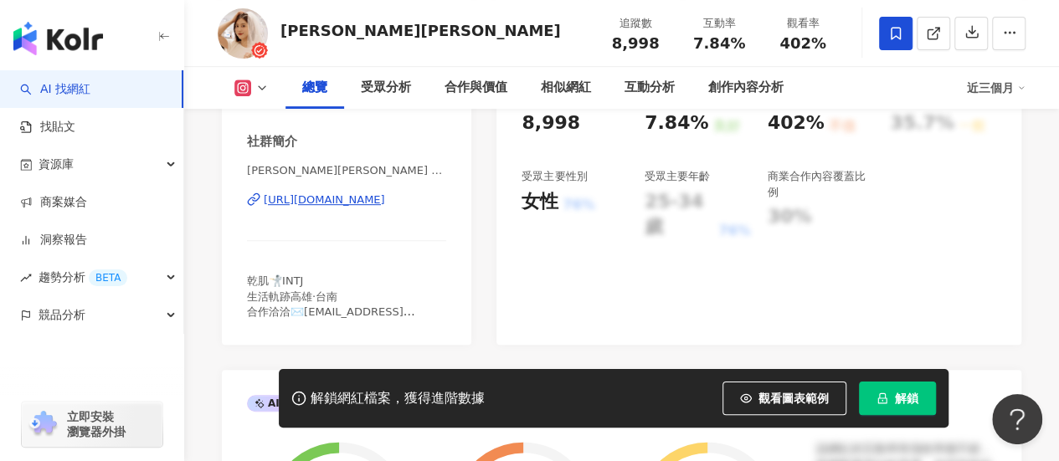
click at [385, 205] on div "[URL][DOMAIN_NAME]" at bounding box center [324, 199] width 121 height 15
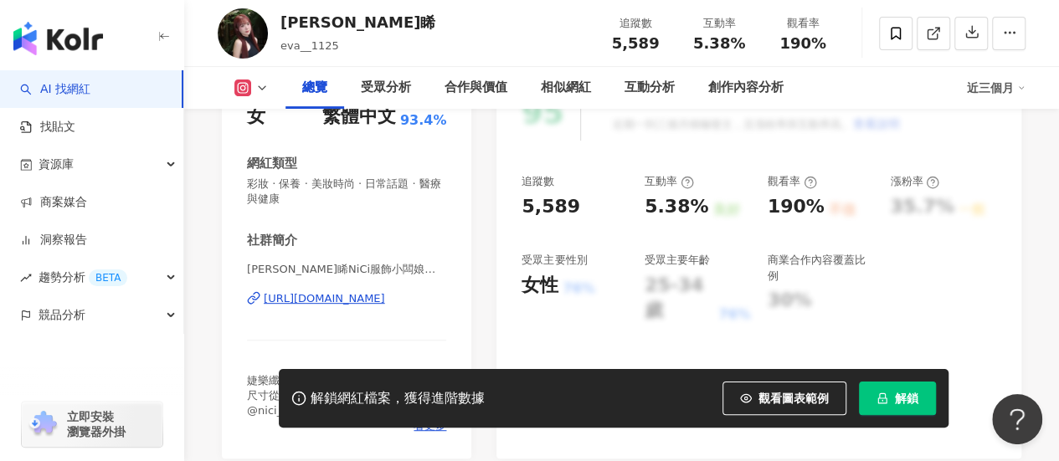
click at [349, 304] on div "[URL][DOMAIN_NAME]" at bounding box center [324, 298] width 121 height 15
